Goal: Information Seeking & Learning: Learn about a topic

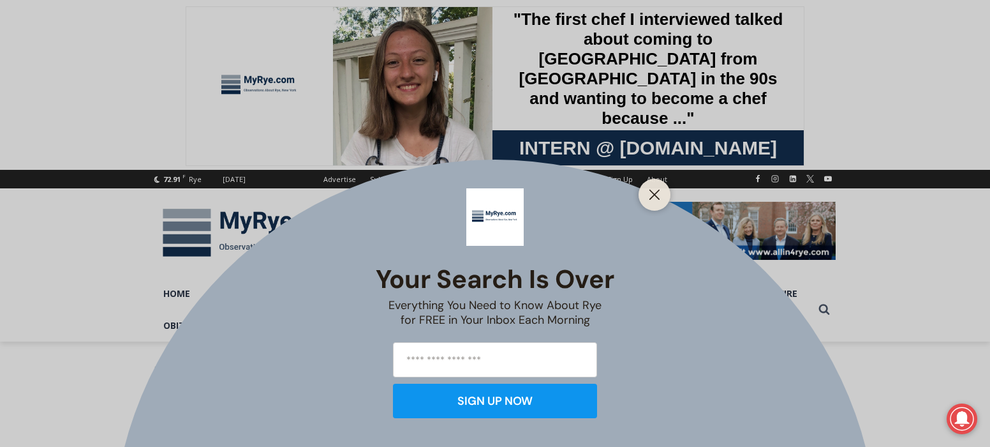
click at [658, 198] on line "Close" at bounding box center [654, 194] width 9 height 9
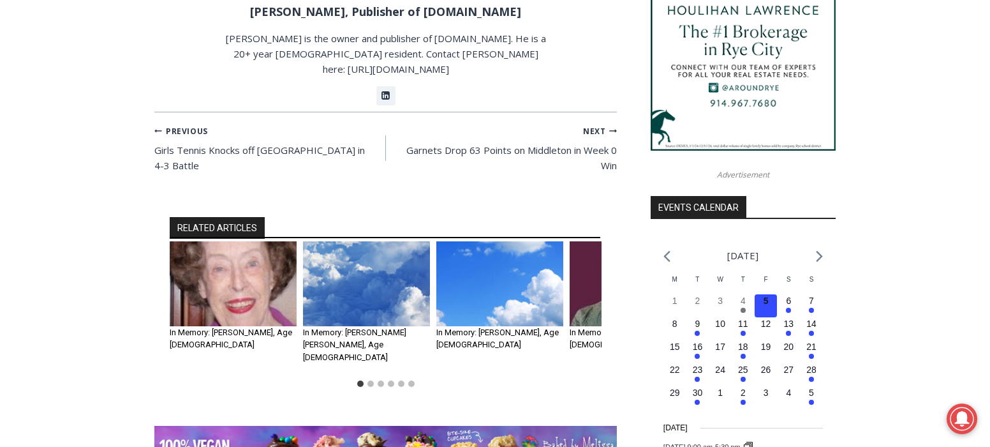
scroll to position [1432, 0]
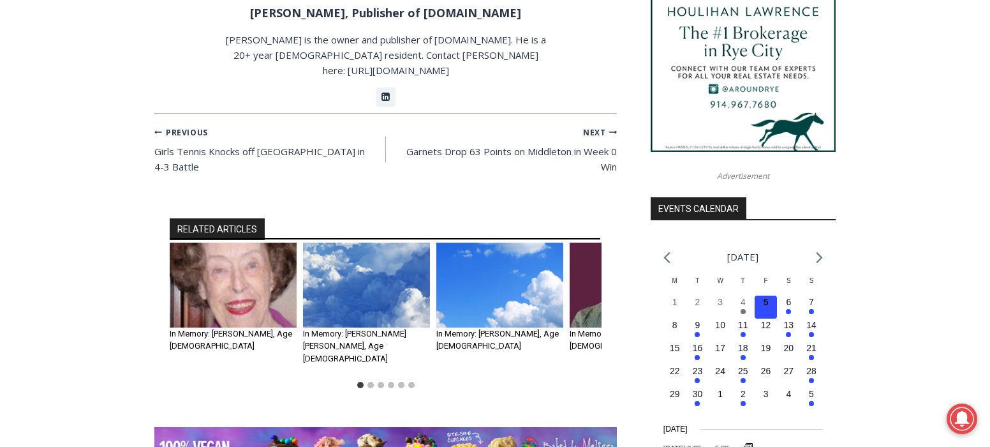
click at [579, 242] on img "4 of 6" at bounding box center [633, 284] width 127 height 85
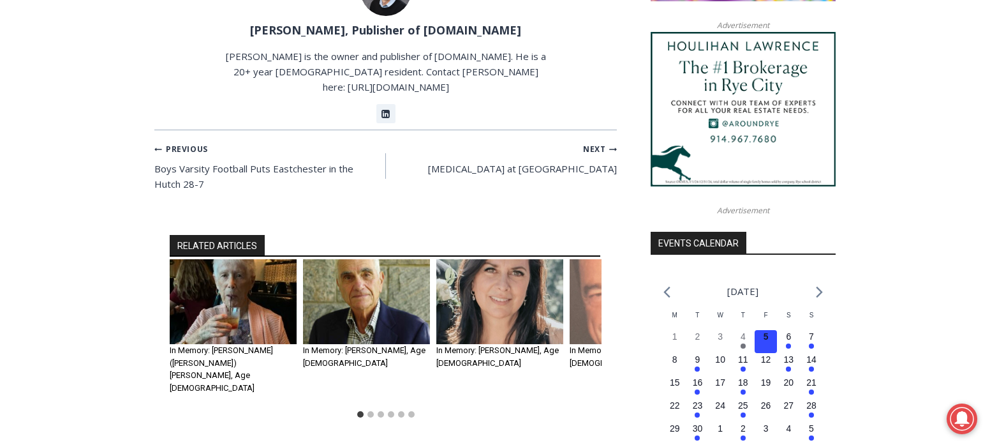
scroll to position [1398, 0]
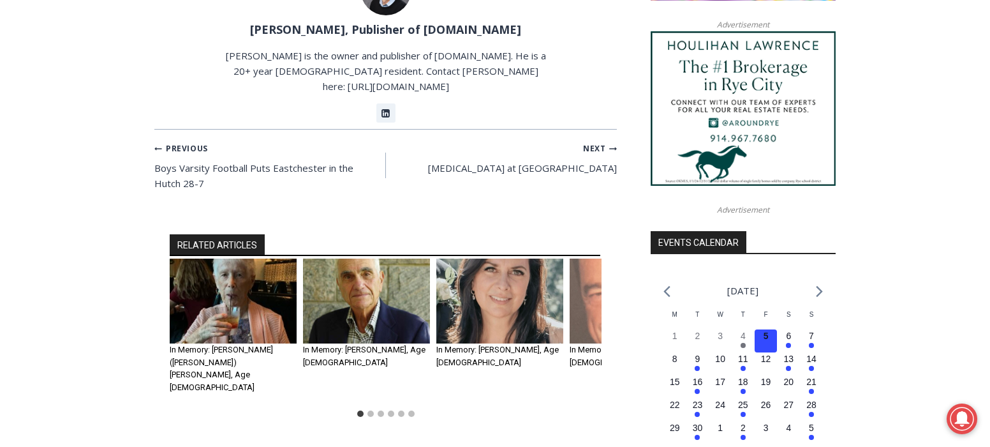
click at [585, 258] on img "4 of 6" at bounding box center [633, 300] width 127 height 85
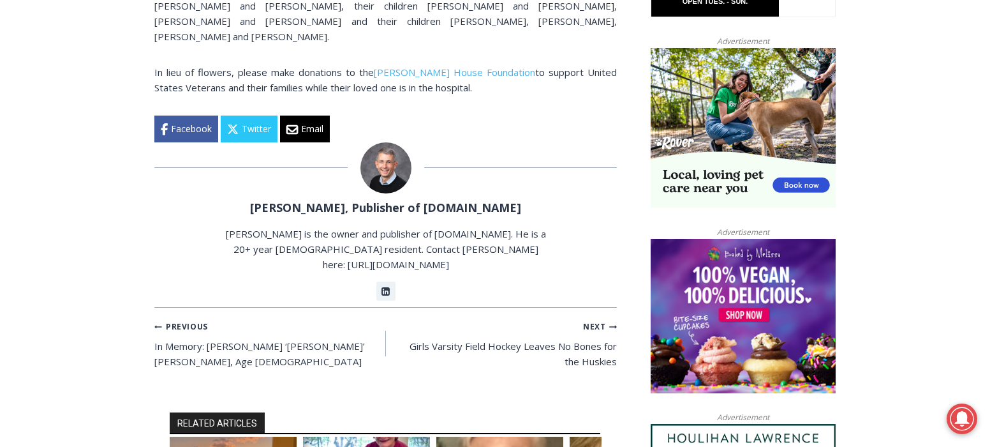
scroll to position [1010, 0]
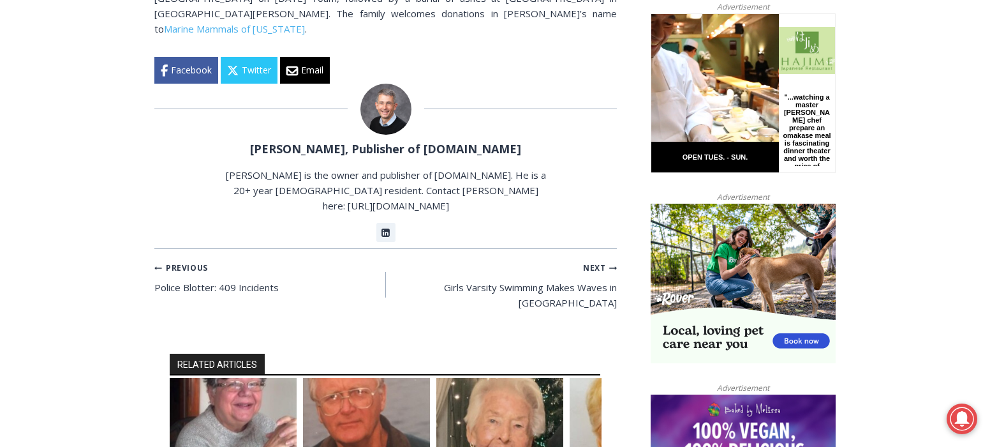
scroll to position [852, 0]
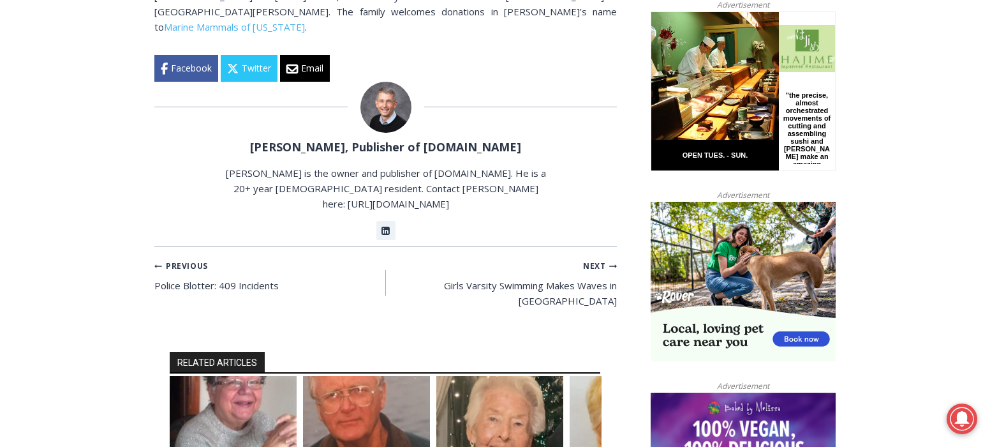
click at [489, 376] on img "3 of 6" at bounding box center [499, 418] width 127 height 85
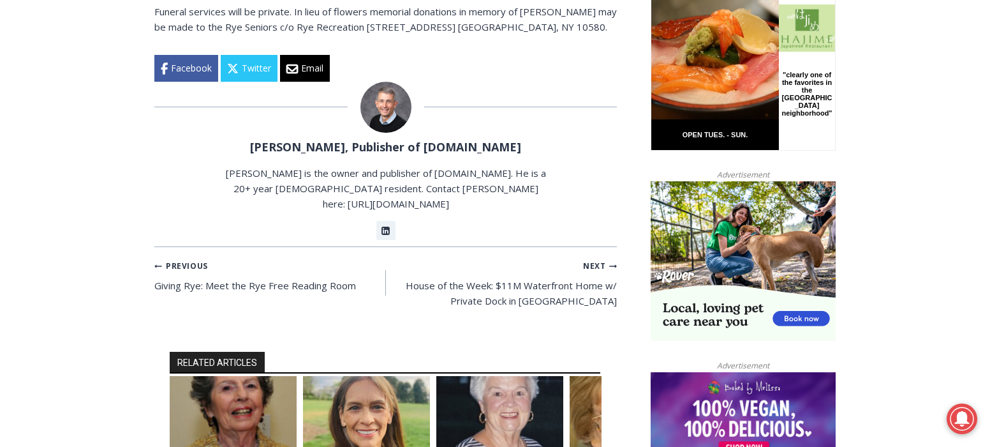
scroll to position [873, 0]
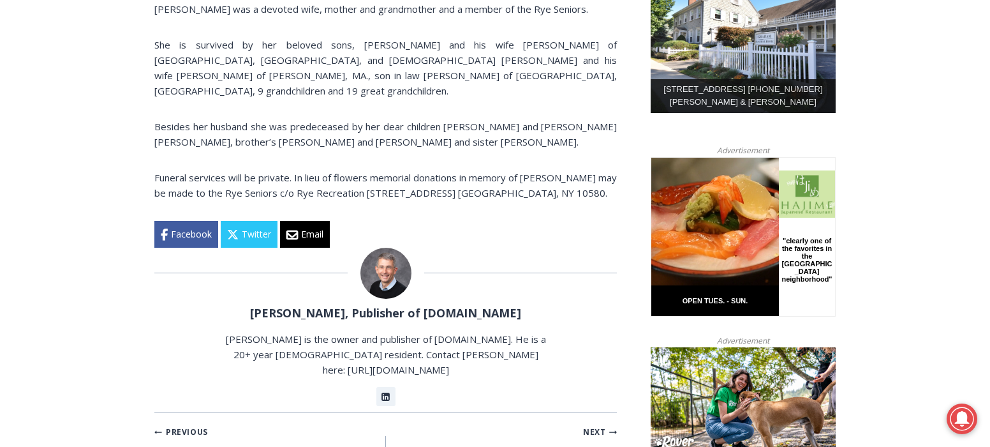
scroll to position [702, 0]
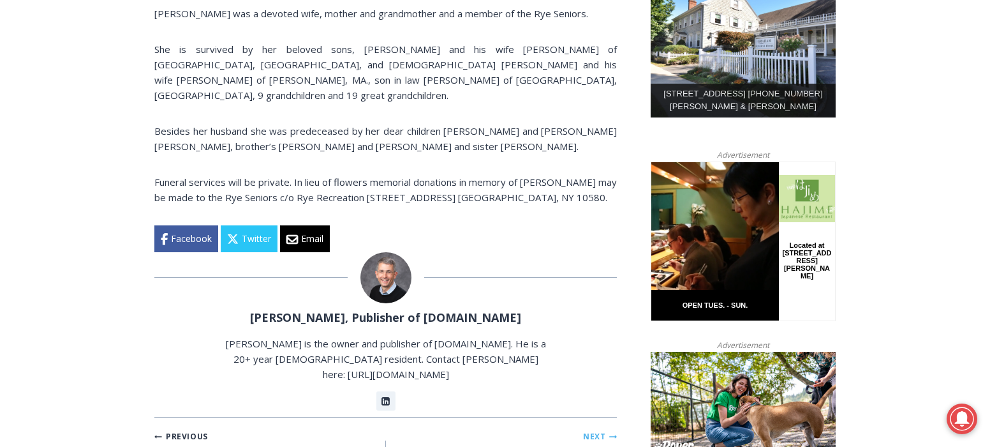
click at [559, 428] on link "Next Continue House of the Week: $11M Waterfront Home w/ Private Dock in Greenw…" at bounding box center [502, 453] width 232 height 51
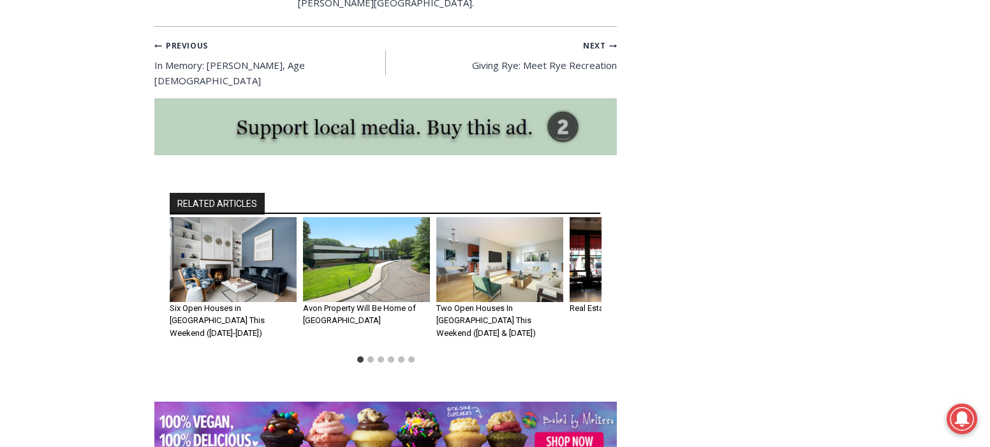
scroll to position [4919, 0]
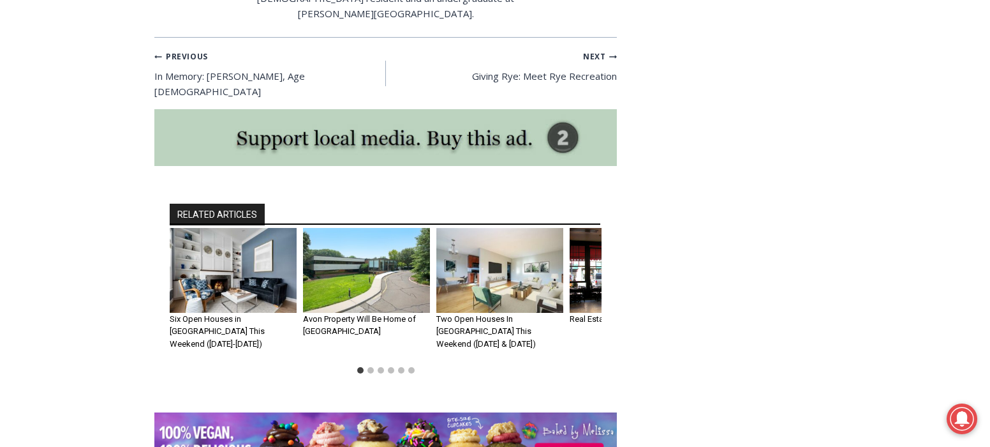
click at [493, 228] on img "3 of 6" at bounding box center [499, 270] width 127 height 85
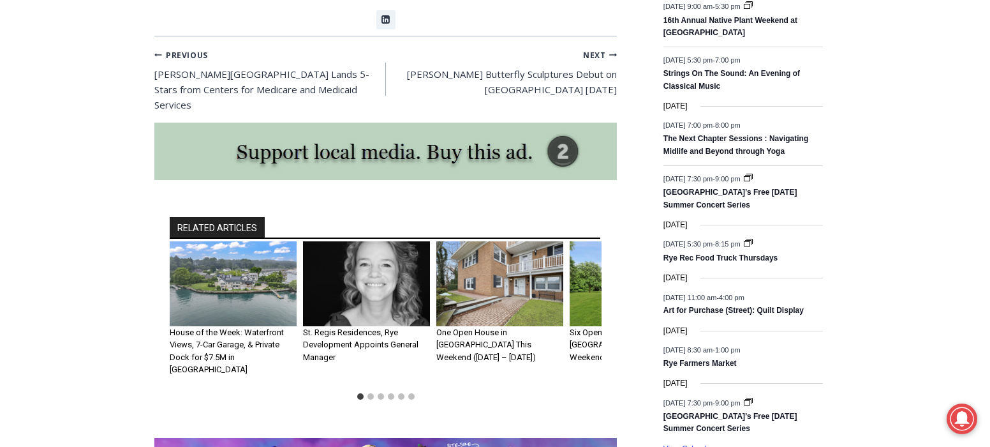
scroll to position [1773, 0]
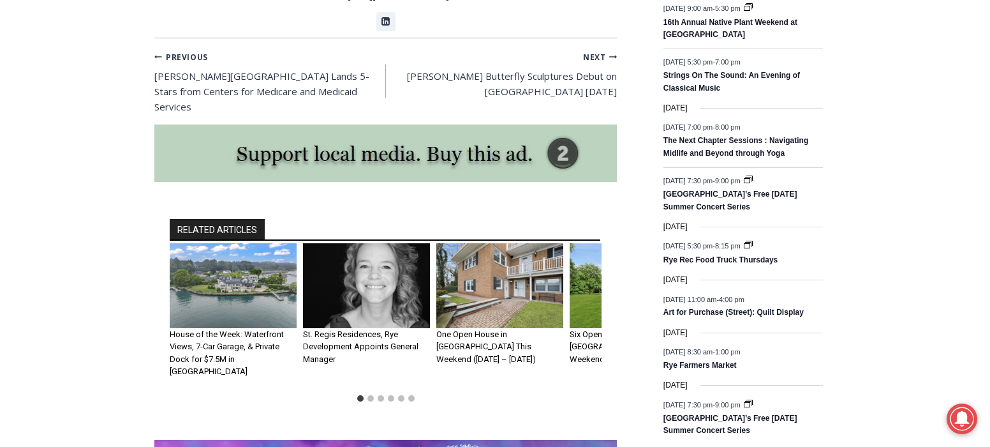
click at [588, 243] on img "4 of 6" at bounding box center [633, 285] width 127 height 85
click at [587, 257] on img "4 of 6" at bounding box center [633, 285] width 127 height 85
click at [410, 395] on button "Go to slide 6" at bounding box center [411, 398] width 6 height 6
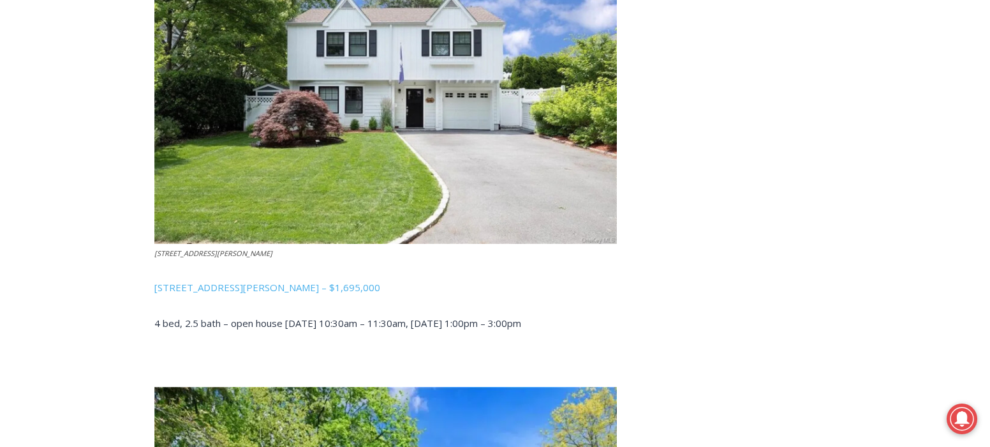
scroll to position [2551, 0]
